Goal: Navigation & Orientation: Find specific page/section

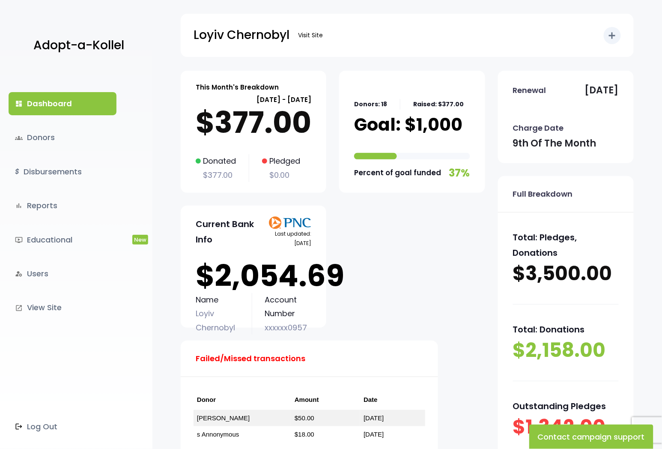
click at [140, 389] on div "dashboard Dashboard groups Donors $ Disbursements bar_chart Reports ondemand_vi…" at bounding box center [76, 260] width 152 height 378
